Goal: Find specific page/section: Find specific page/section

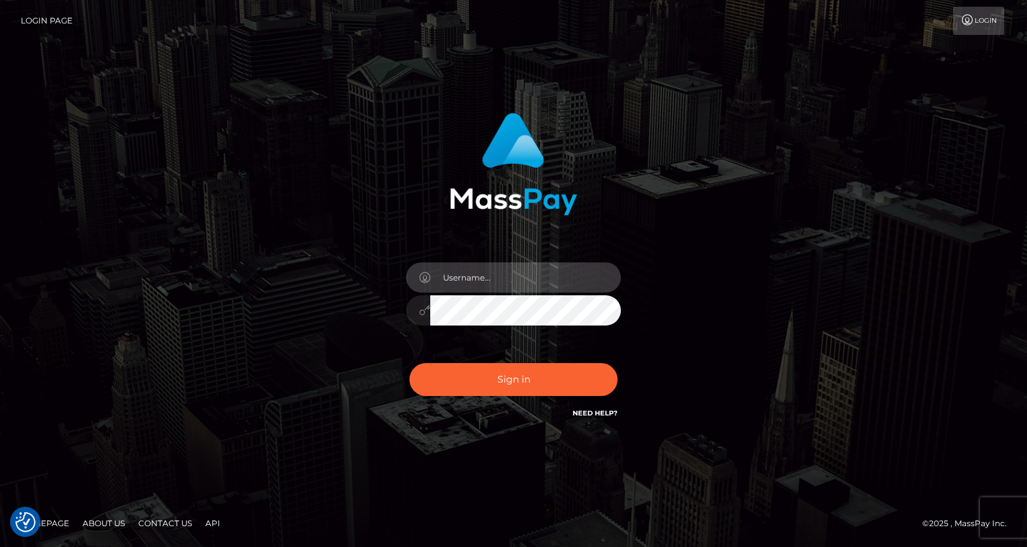
click at [482, 281] on input "text" at bounding box center [525, 278] width 191 height 30
type input "oli.fanvue"
click at [512, 288] on input "text" at bounding box center [525, 278] width 191 height 30
type input "oli.fanvue"
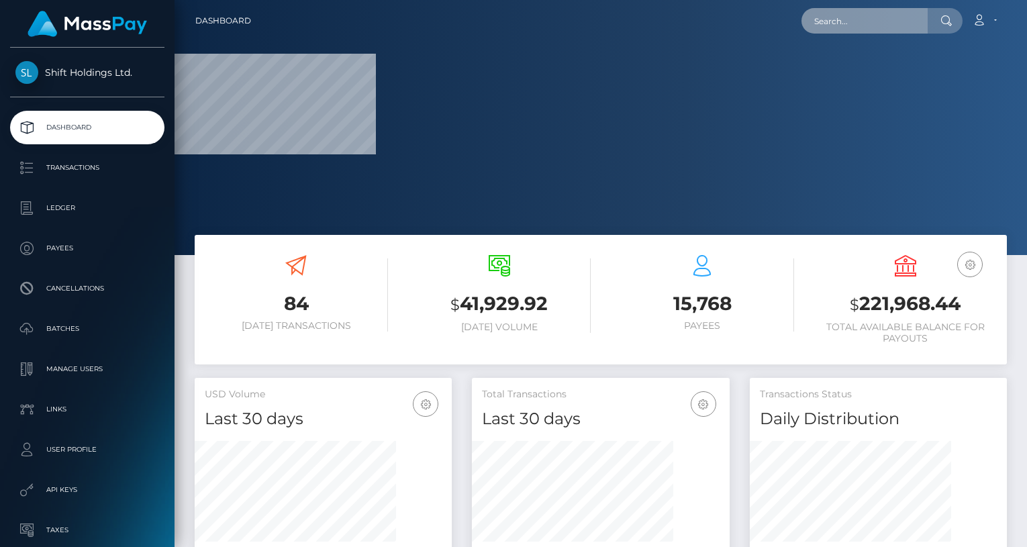
click at [860, 25] on input "text" at bounding box center [865, 21] width 126 height 26
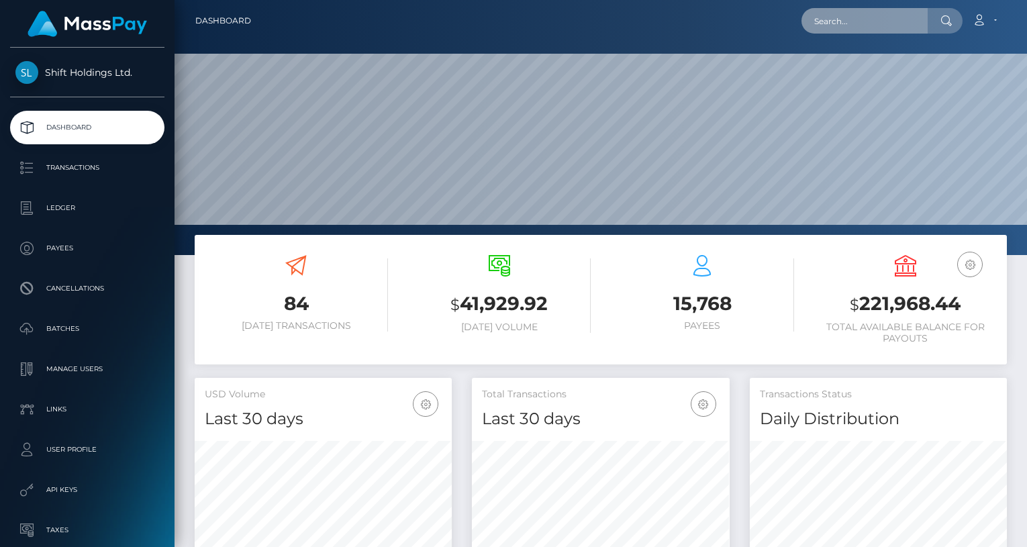
scroll to position [238, 257]
paste input "littlemissmoneybag@gmail.com"
type input "littlemissmoneybag@gmail.com"
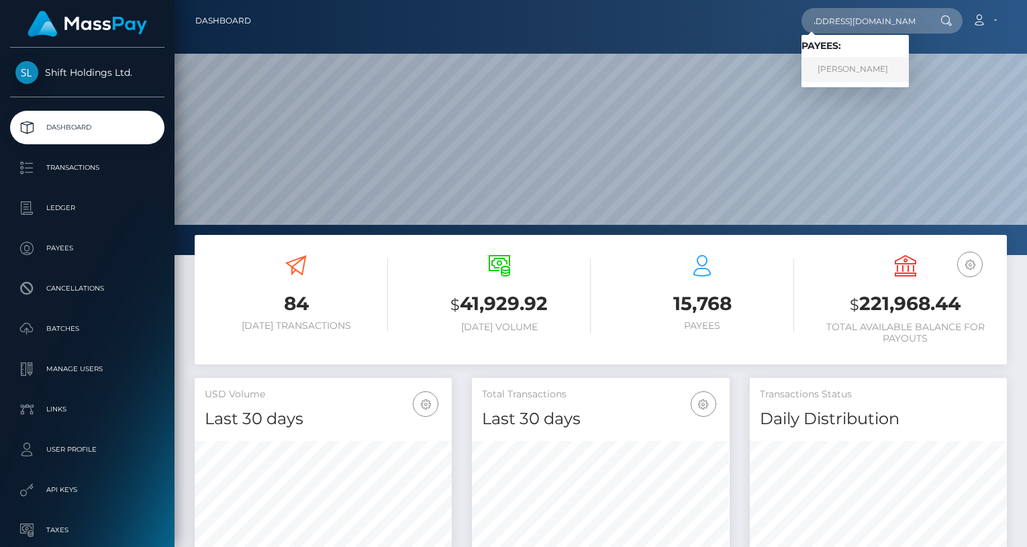
click at [864, 62] on link "TOR IVAN BOINE" at bounding box center [855, 69] width 107 height 25
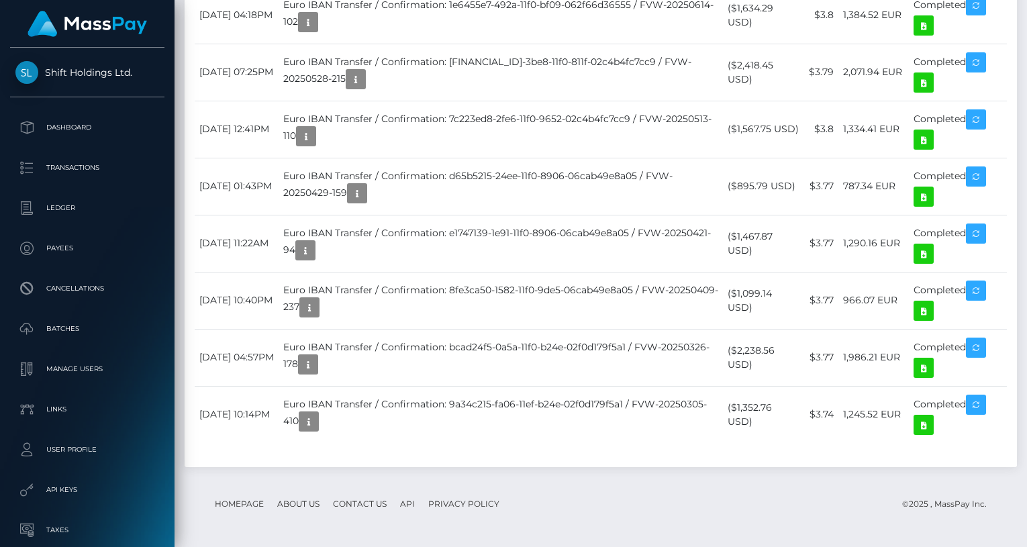
scroll to position [2550, 0]
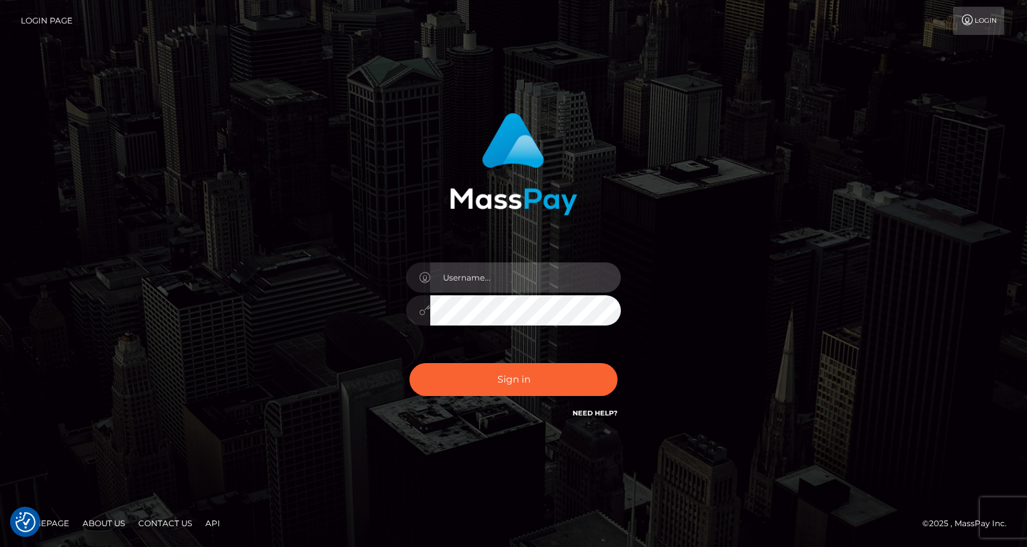
click at [485, 284] on input "text" at bounding box center [525, 278] width 191 height 30
type input "oli.fanvue"
click at [524, 275] on input "text" at bounding box center [525, 278] width 191 height 30
type input "oli.fanvue"
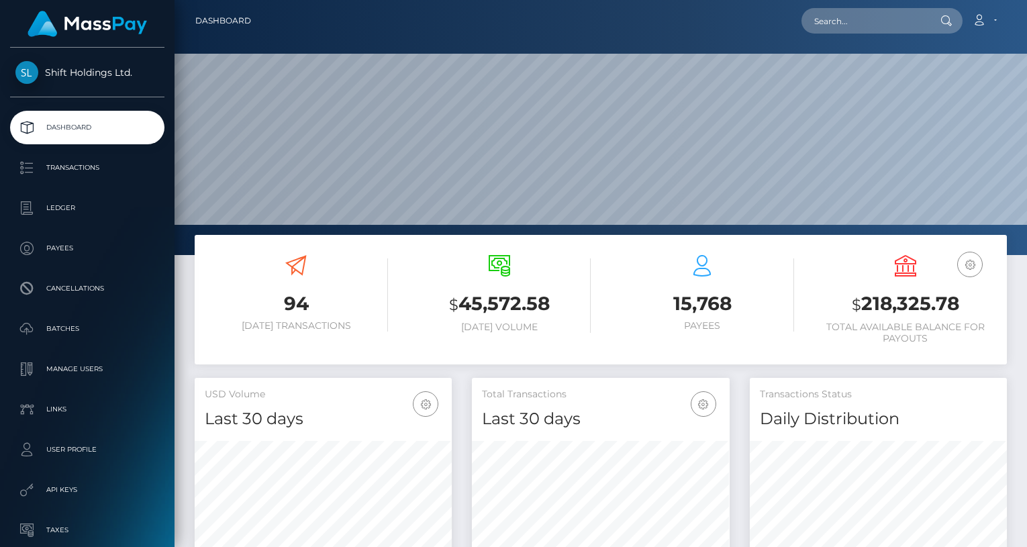
scroll to position [238, 257]
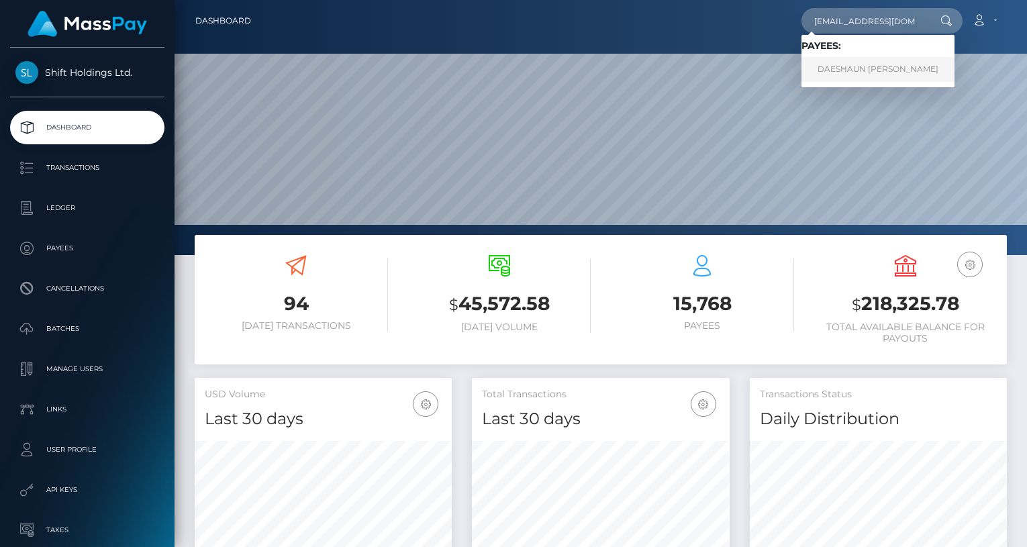
type input "ezovdraco@gmail.com"
click at [860, 64] on link "DAESHAUN KEYON-LAMONT JOHNSON" at bounding box center [878, 69] width 153 height 25
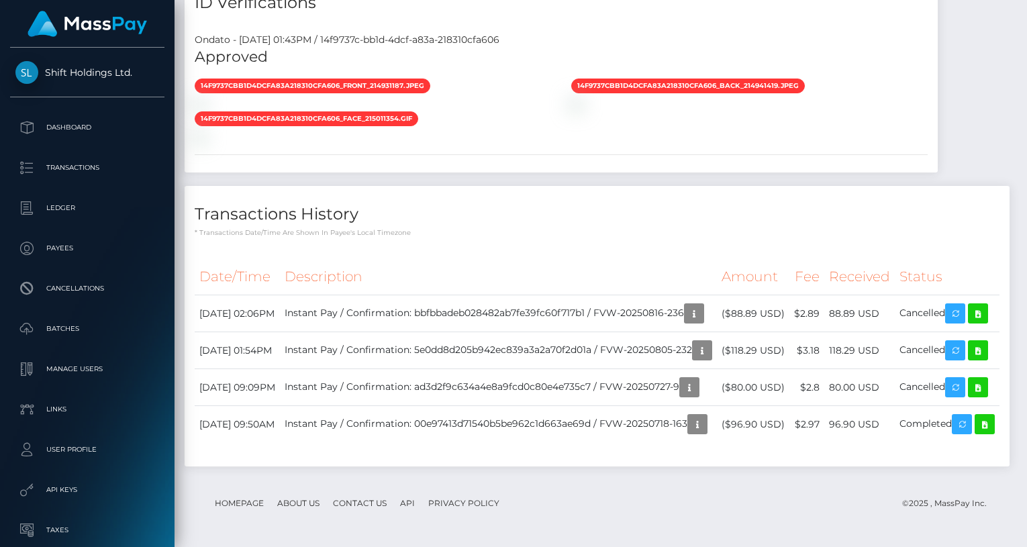
scroll to position [1110, 0]
